Goal: Task Accomplishment & Management: Manage account settings

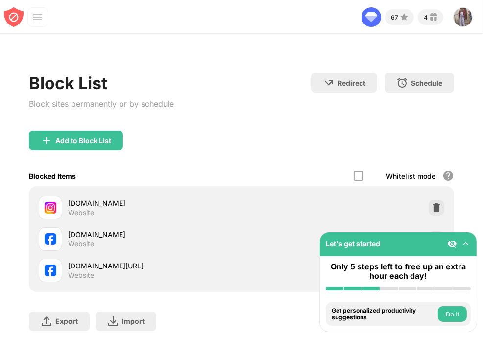
click at [466, 242] on img at bounding box center [466, 244] width 10 height 10
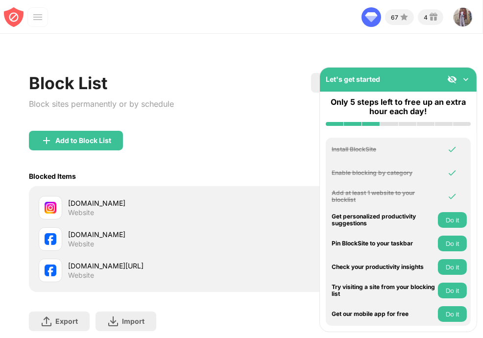
click at [200, 243] on div "[DOMAIN_NAME] Website" at bounding box center [154, 238] width 173 height 19
click at [73, 244] on div "Website" at bounding box center [81, 244] width 26 height 9
click at [59, 242] on div at bounding box center [51, 239] width 24 height 24
click at [465, 79] on img at bounding box center [466, 79] width 10 height 10
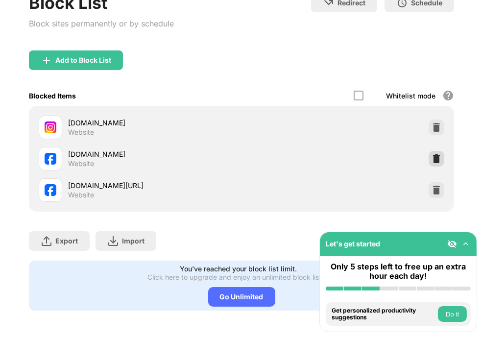
click at [432, 154] on img at bounding box center [437, 159] width 10 height 10
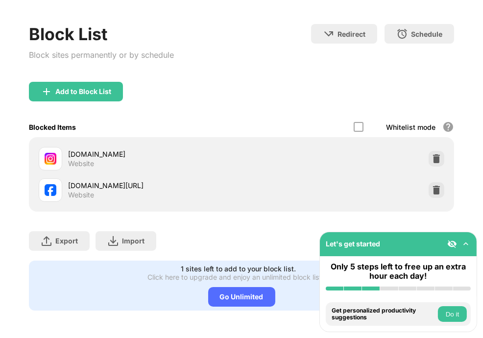
scroll to position [55, 0]
click at [79, 90] on div "Add to Block List" at bounding box center [76, 92] width 94 height 20
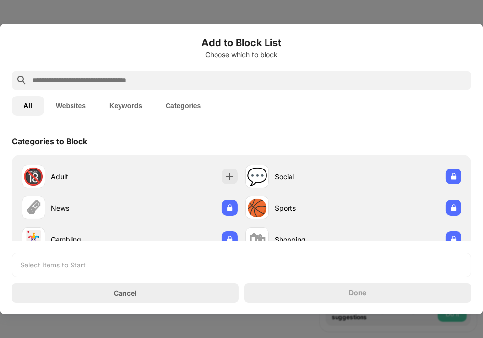
click at [66, 77] on input "text" at bounding box center [249, 80] width 436 height 12
paste input "**********"
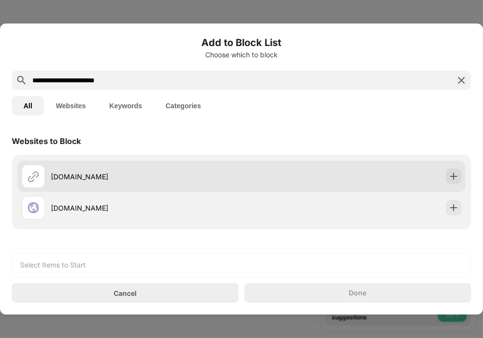
type input "**********"
click at [449, 172] on img at bounding box center [454, 177] width 10 height 10
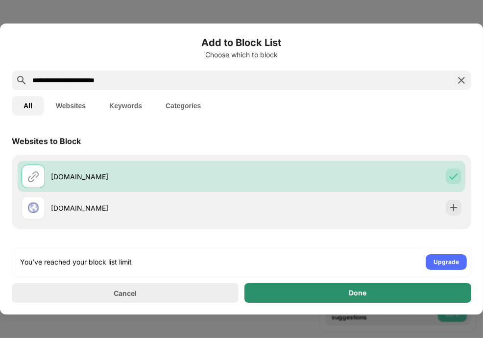
click at [387, 289] on div "Done" at bounding box center [358, 293] width 227 height 20
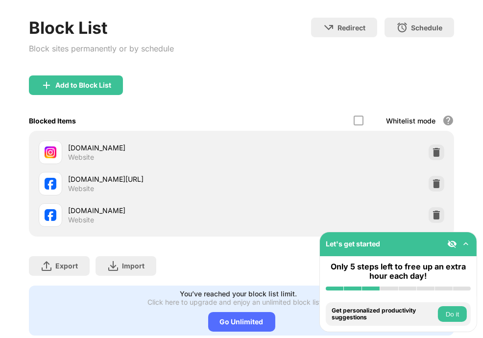
scroll to position [87, 0]
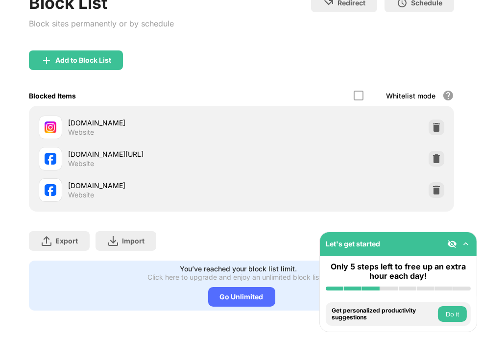
click at [467, 244] on img at bounding box center [466, 244] width 10 height 10
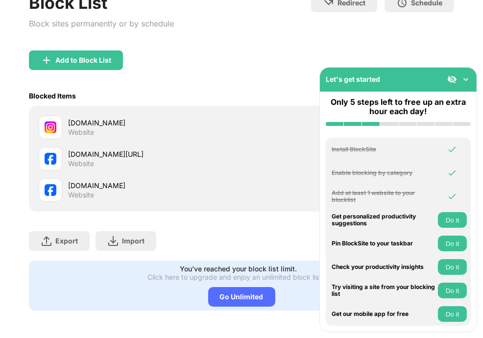
click at [468, 83] on img at bounding box center [466, 79] width 10 height 10
